Goal: Transaction & Acquisition: Purchase product/service

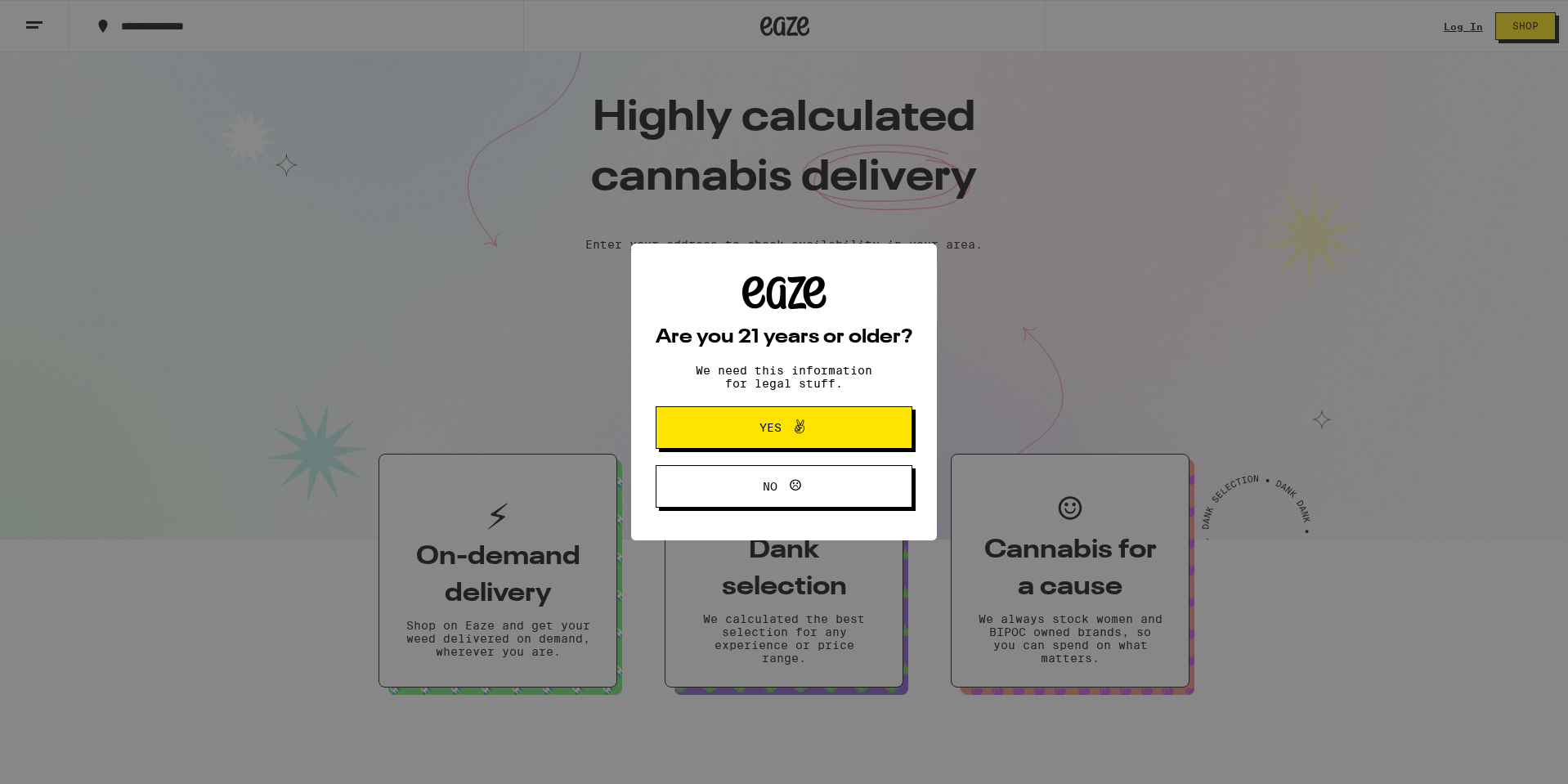
click at [825, 436] on span "Yes" at bounding box center [783, 427] width 124 height 21
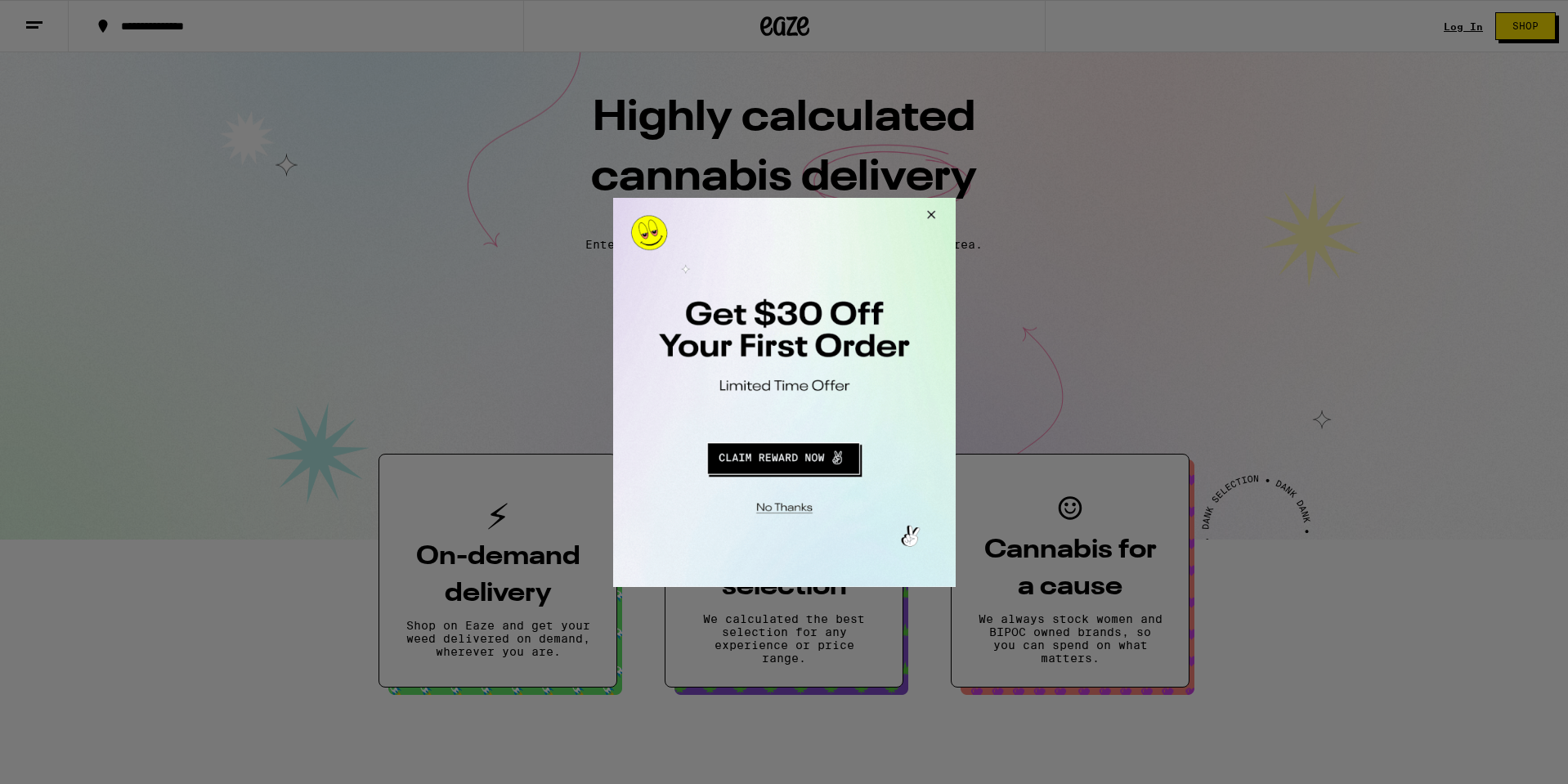
click at [776, 504] on button "Close Modal" at bounding box center [781, 504] width 333 height 25
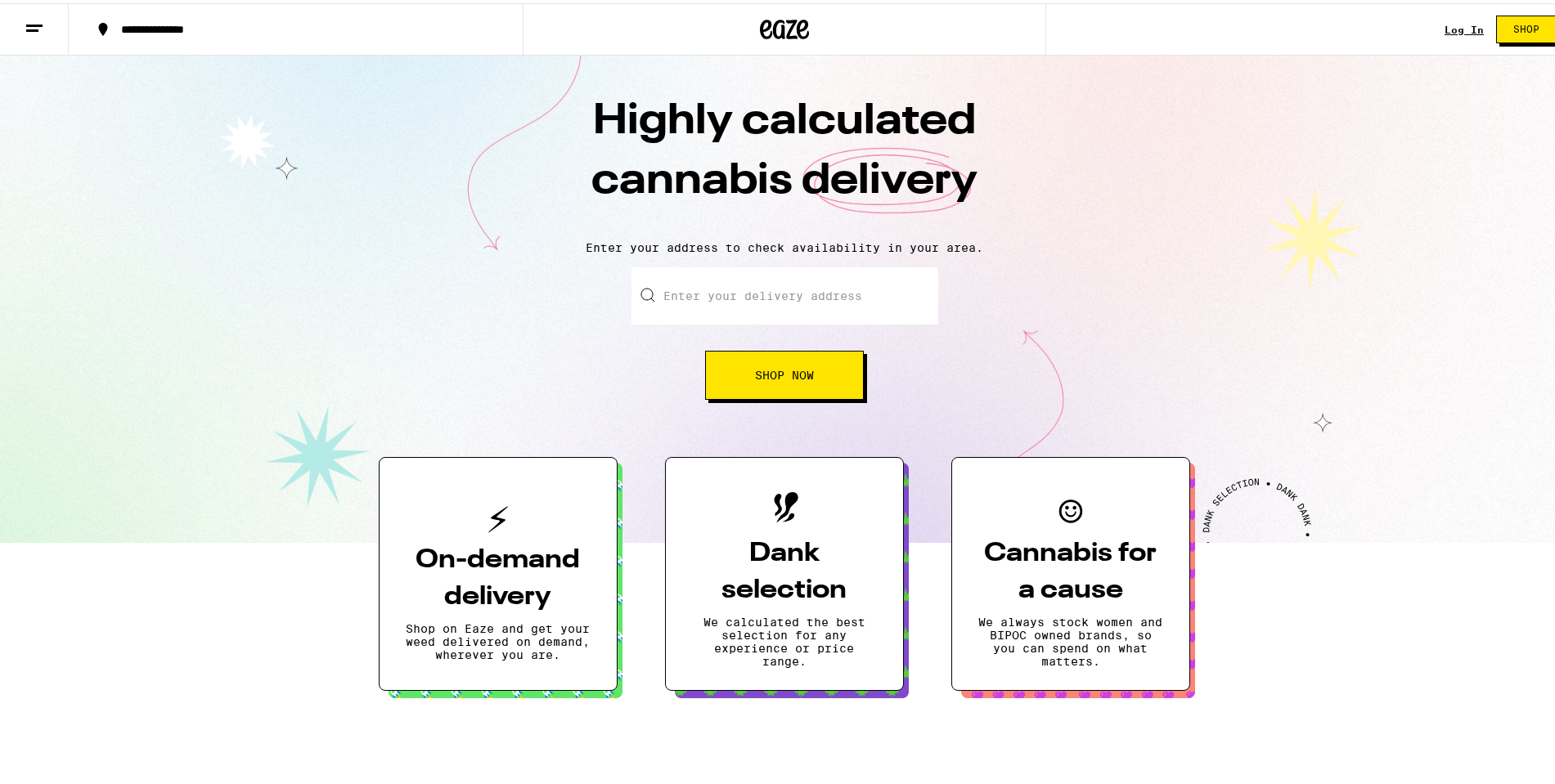
click at [21, 16] on button at bounding box center [34, 26] width 69 height 51
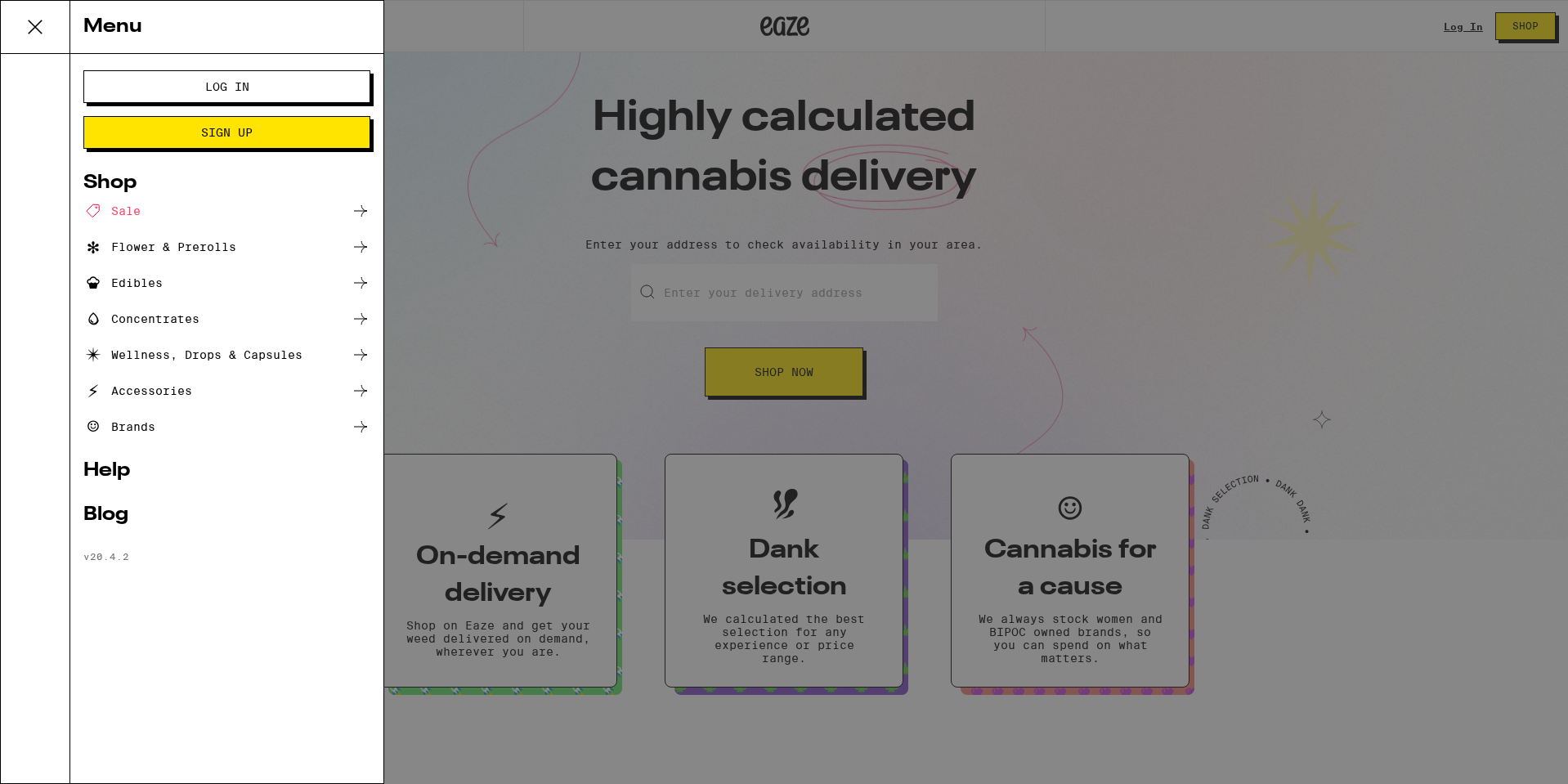
click at [150, 314] on div "Concentrates" at bounding box center [142, 319] width 116 height 20
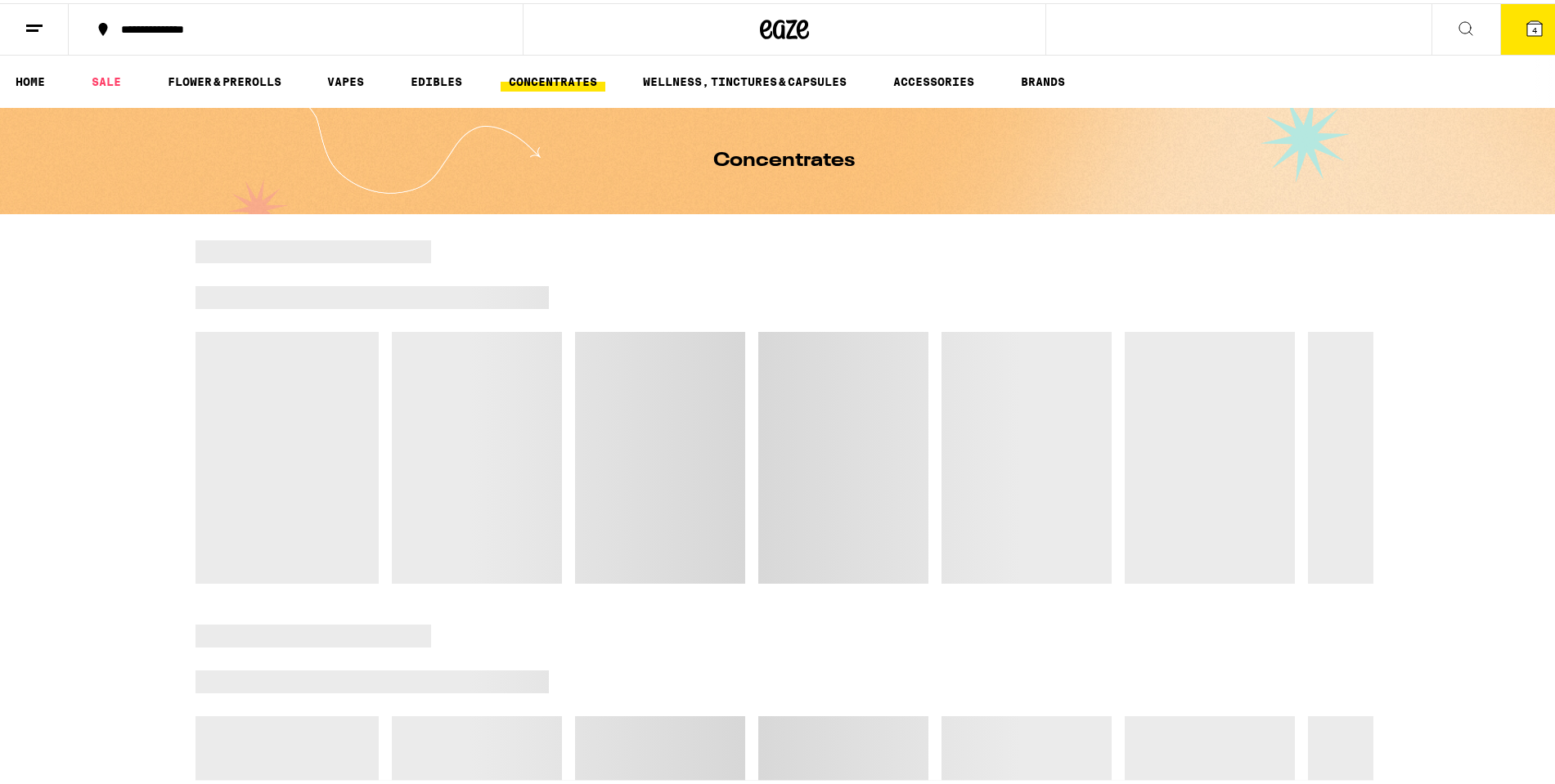
click at [41, 22] on line at bounding box center [34, 22] width 17 height 0
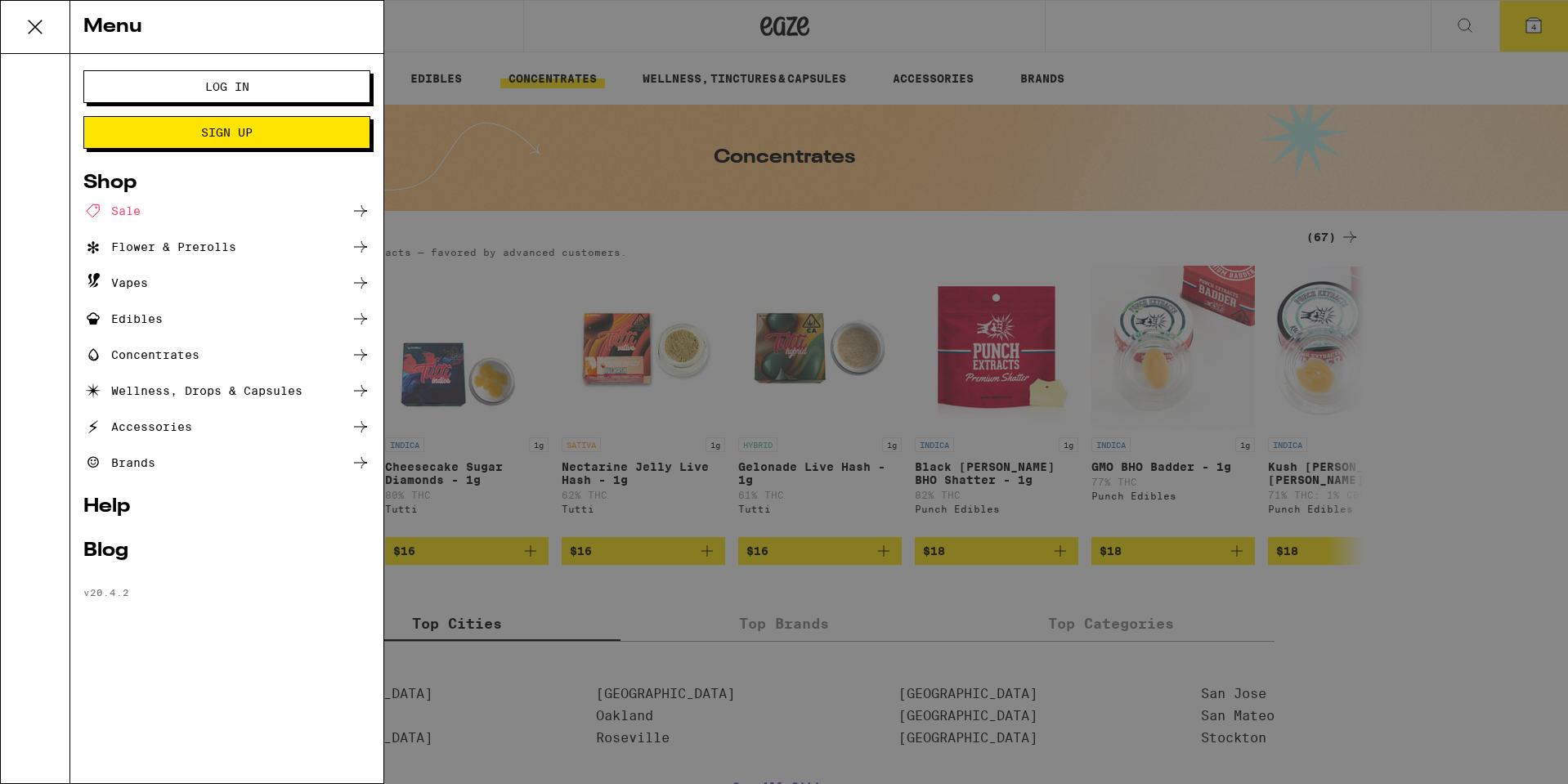
click at [132, 281] on div "Vapes" at bounding box center [115, 282] width 64 height 20
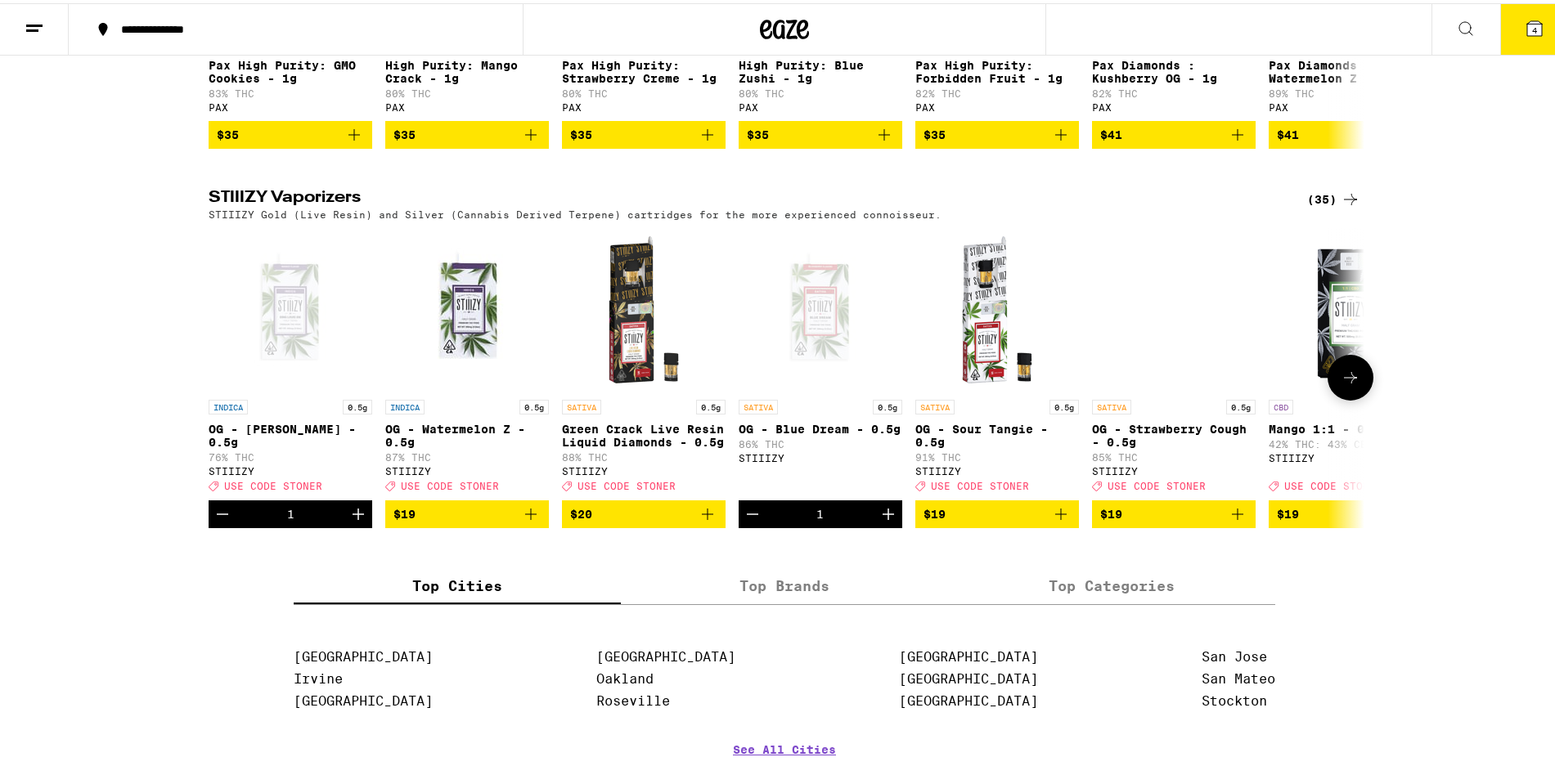
scroll to position [1226, 0]
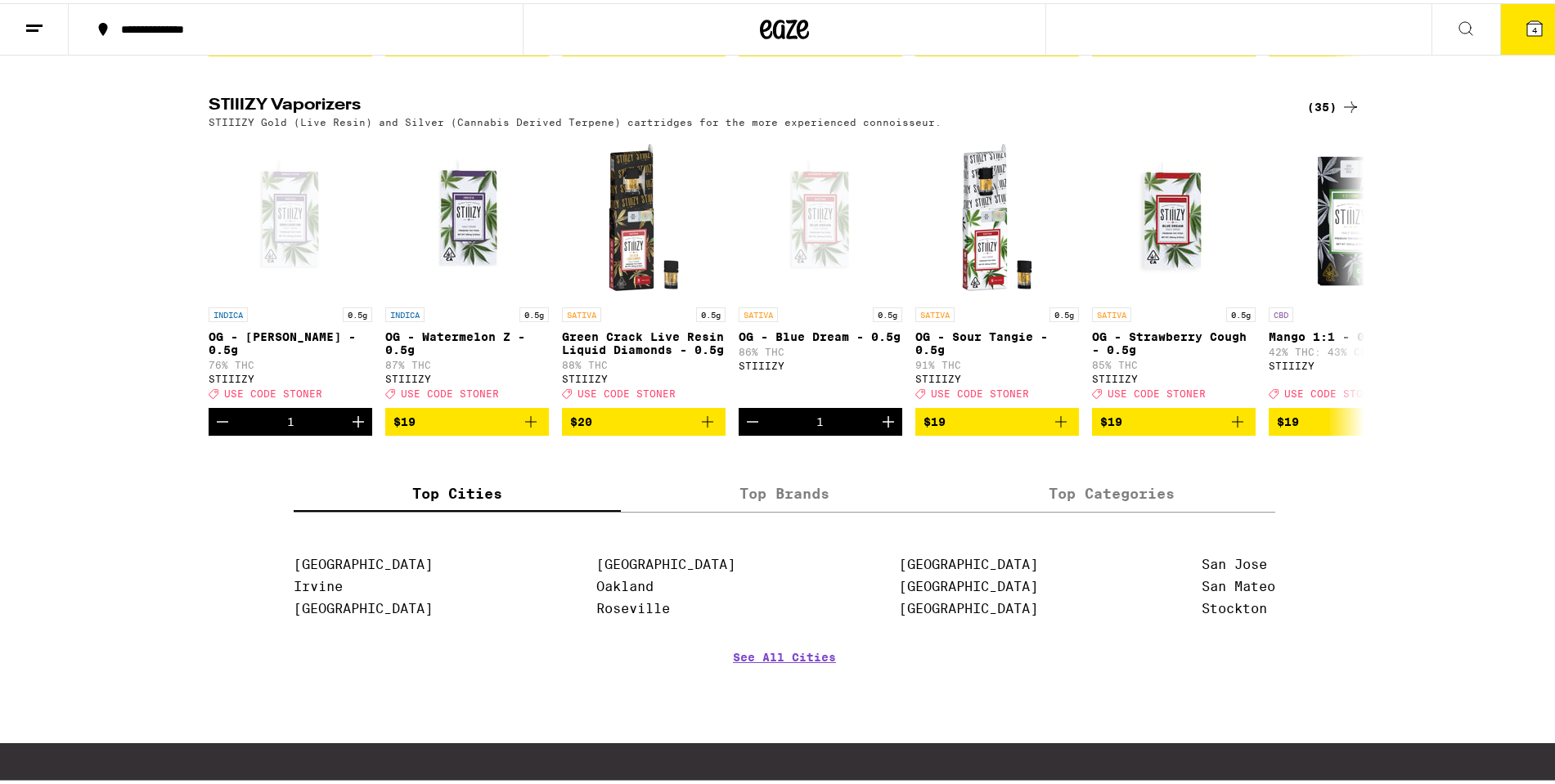
click at [1321, 114] on div "(35)" at bounding box center [1333, 103] width 53 height 20
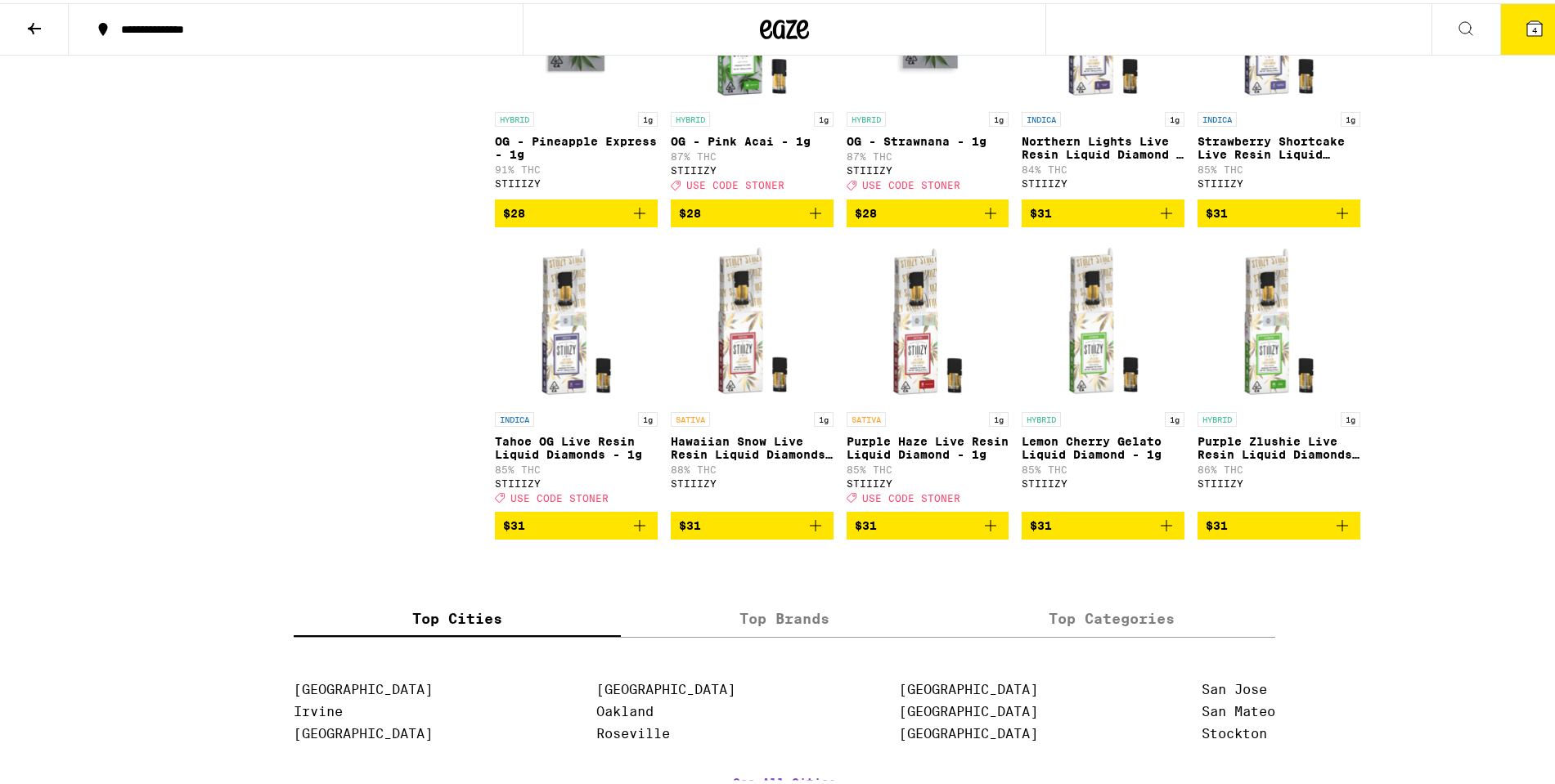
scroll to position [1845, 0]
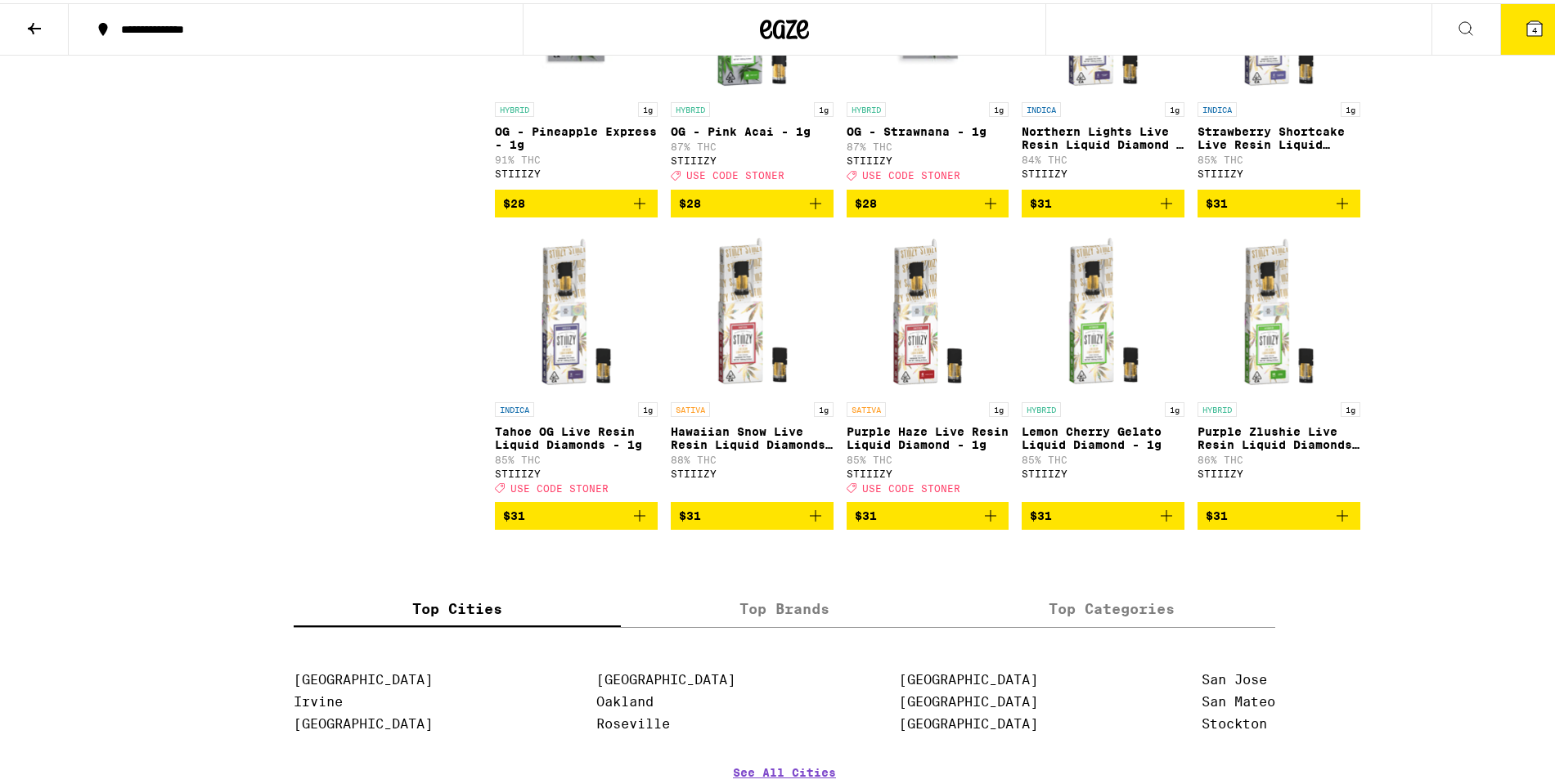
click at [735, 359] on img "Open page for Hawaiian Snow Live Resin Liquid Diamonds - 1g from STIIIZY" at bounding box center [751, 309] width 162 height 163
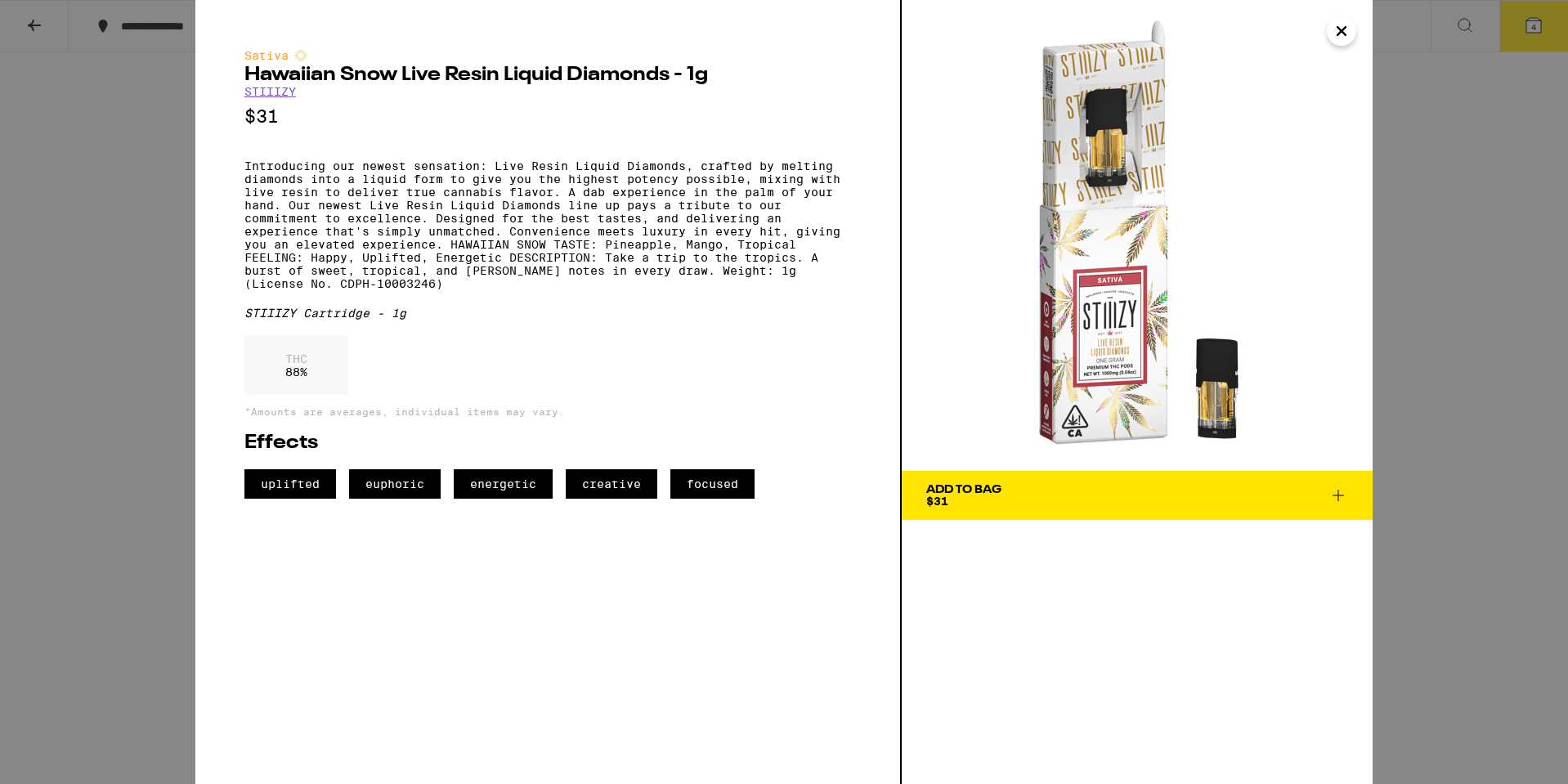
click at [1347, 38] on icon "Close" at bounding box center [1341, 31] width 20 height 24
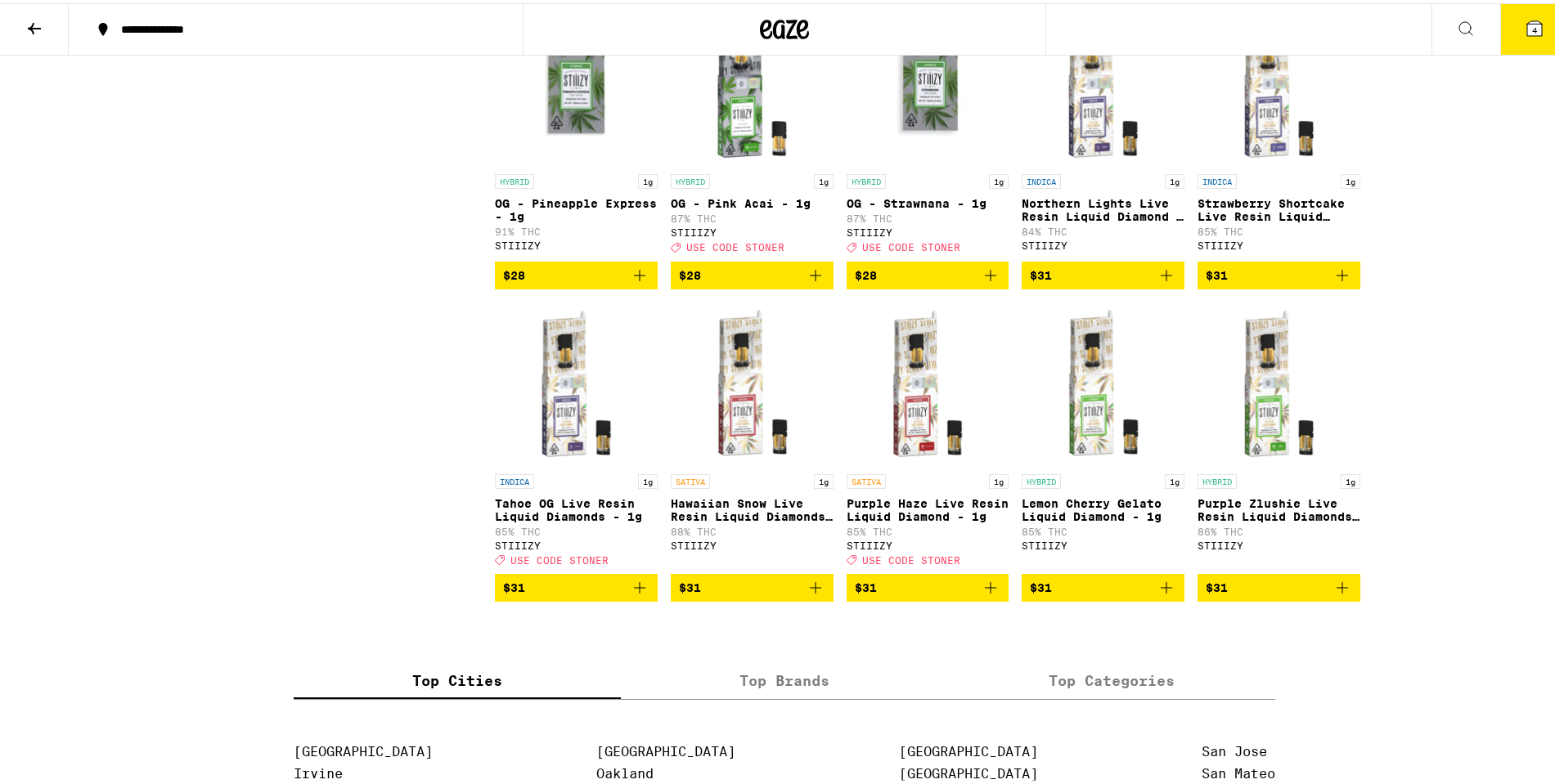
scroll to position [1763, 0]
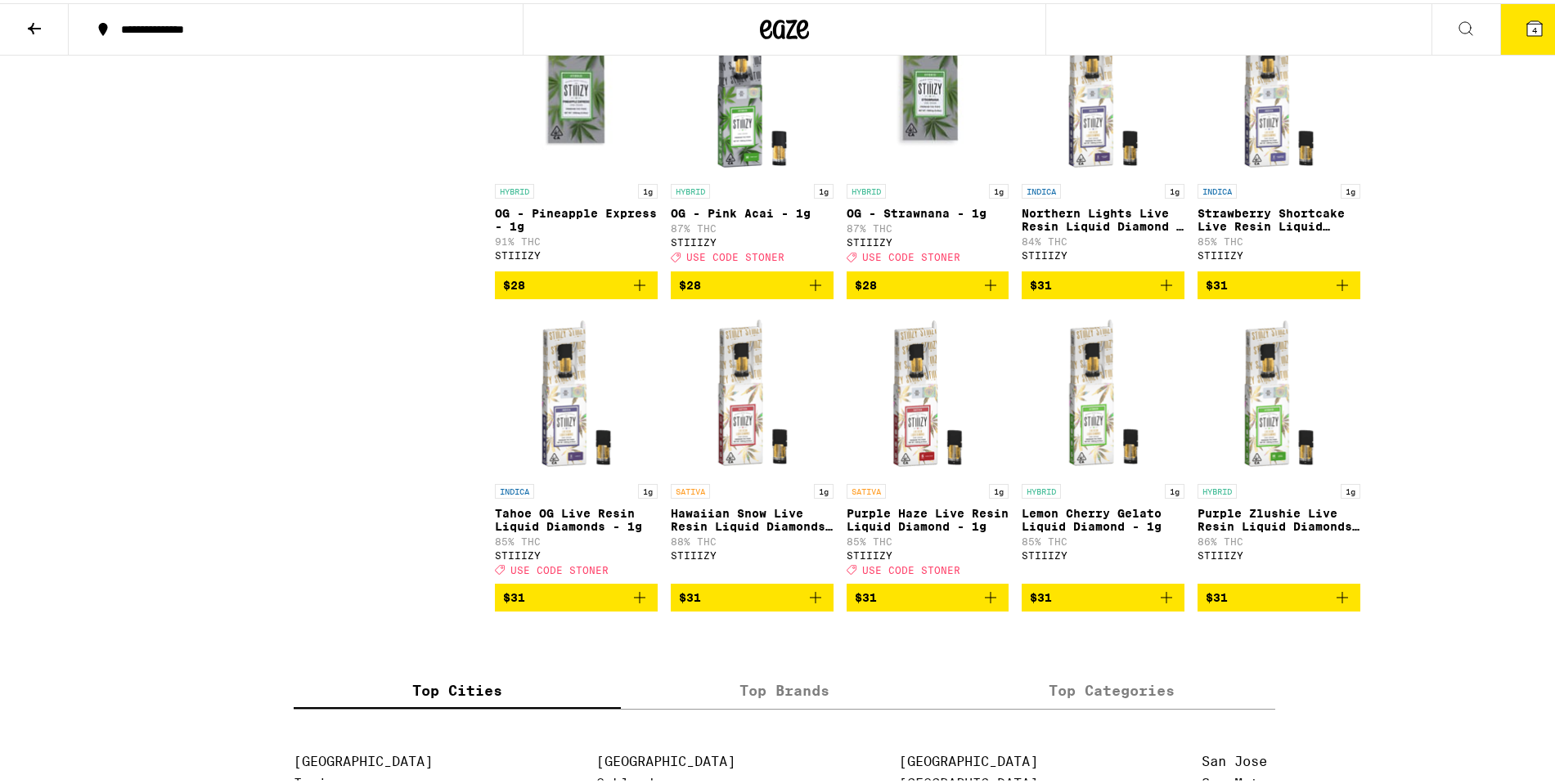
click at [920, 457] on img "Open page for Purple Haze Live Resin Liquid Diamond - 1g from STIIIZY" at bounding box center [928, 391] width 162 height 163
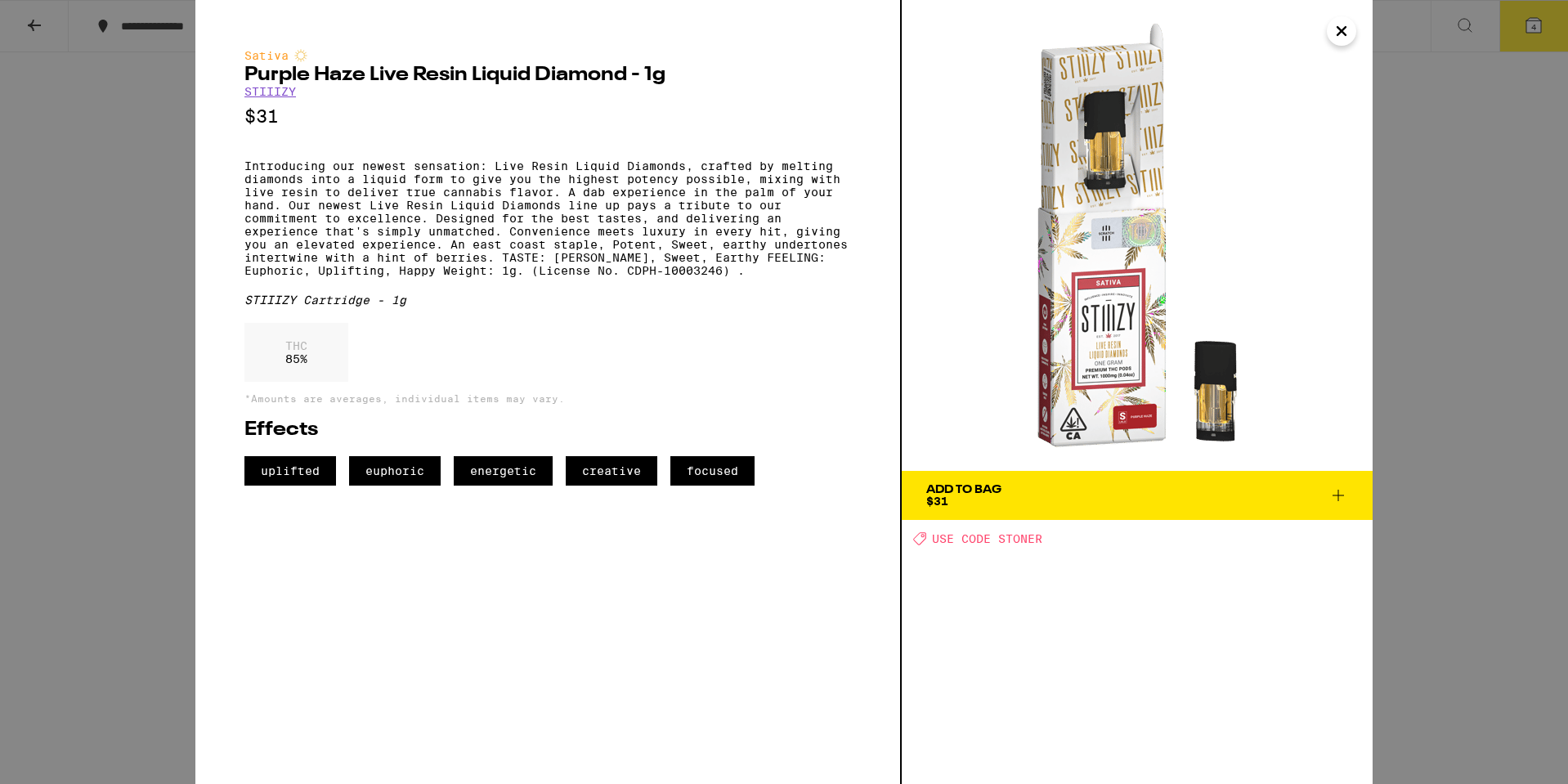
click at [1347, 24] on icon "Close" at bounding box center [1341, 31] width 20 height 24
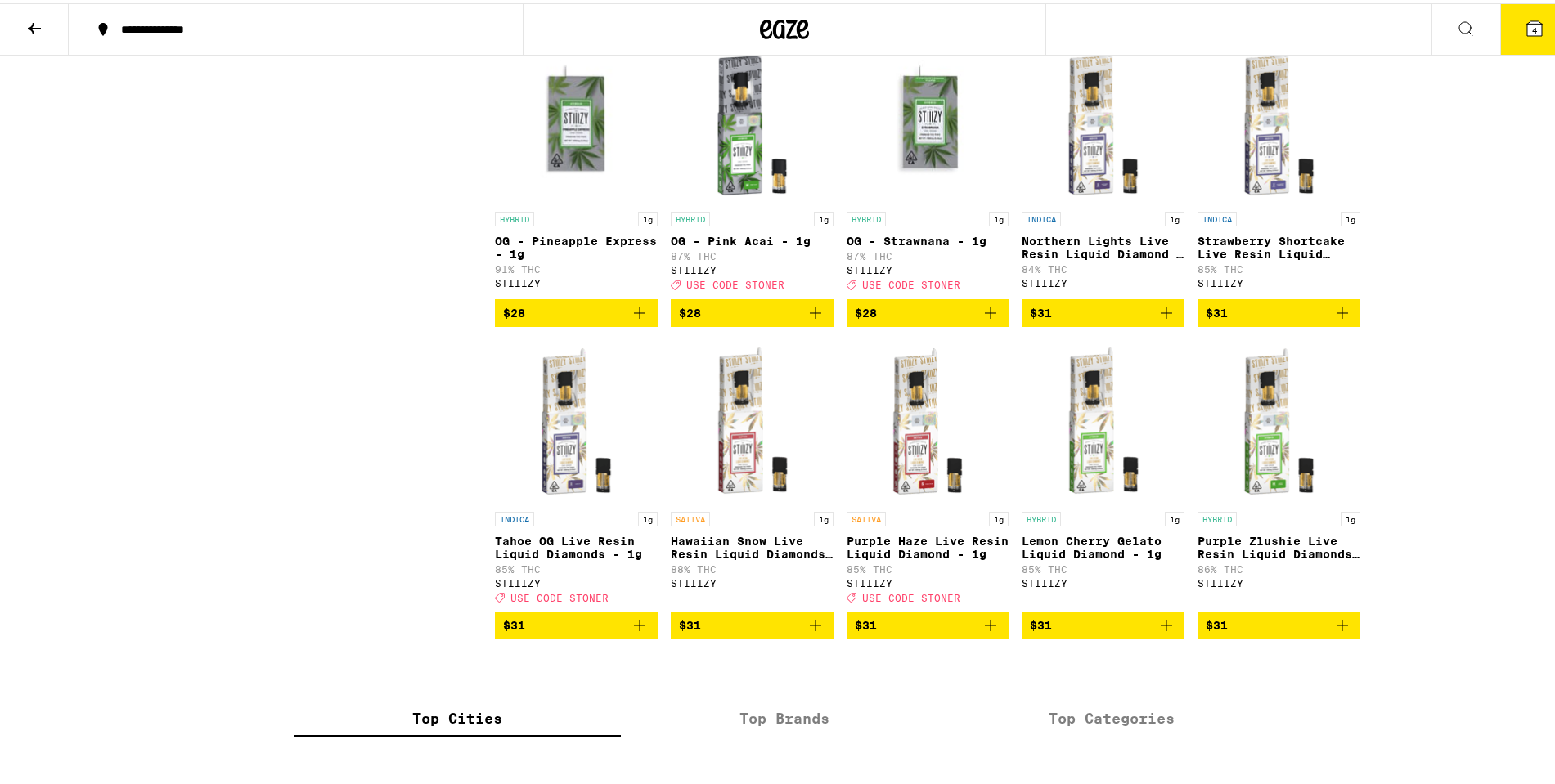
scroll to position [1798, 0]
